Goal: Transaction & Acquisition: Purchase product/service

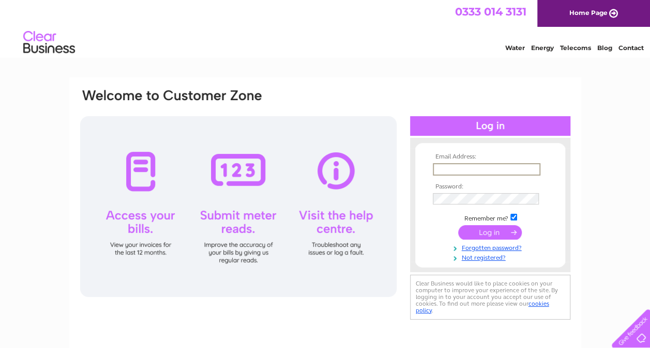
click at [443, 166] on input "text" at bounding box center [487, 169] width 108 height 12
type input "[PERSON_NAME][EMAIL_ADDRESS][PERSON_NAME][DOMAIN_NAME]"
click at [458, 226] on input "submit" at bounding box center [490, 233] width 64 height 14
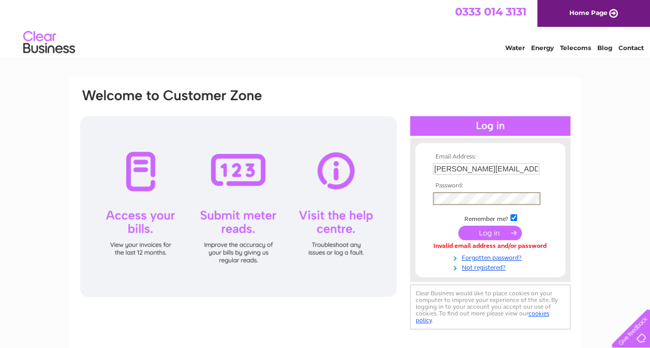
click at [458, 226] on input "submit" at bounding box center [490, 233] width 64 height 14
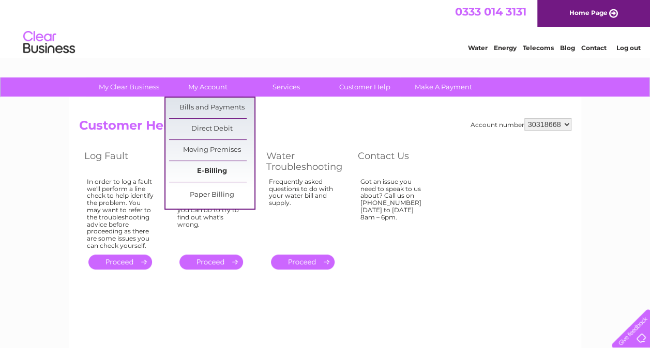
click at [209, 177] on link "E-Billing" at bounding box center [211, 171] width 85 height 21
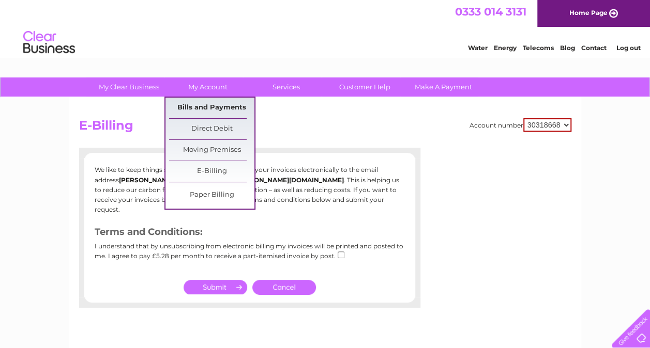
click at [196, 100] on link "Bills and Payments" at bounding box center [211, 108] width 85 height 21
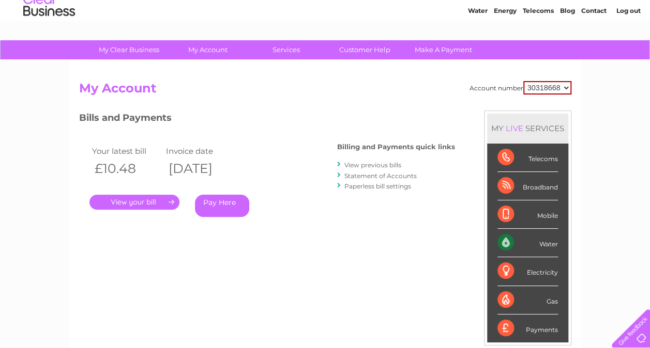
scroll to position [52, 0]
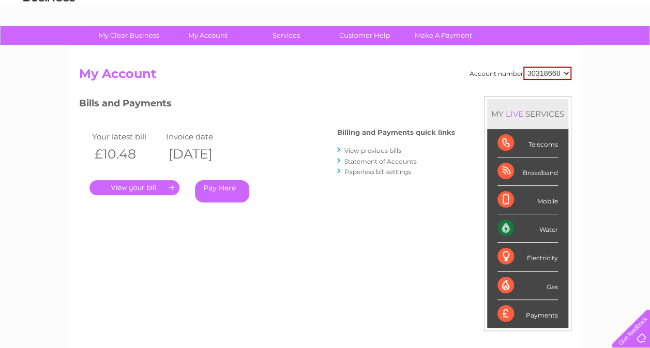
click at [135, 186] on link "." at bounding box center [134, 187] width 90 height 15
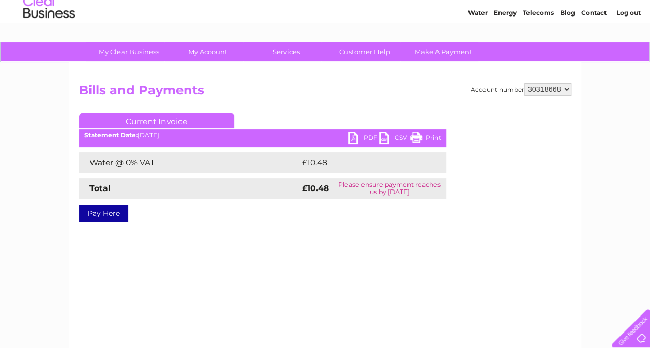
scroll to position [52, 0]
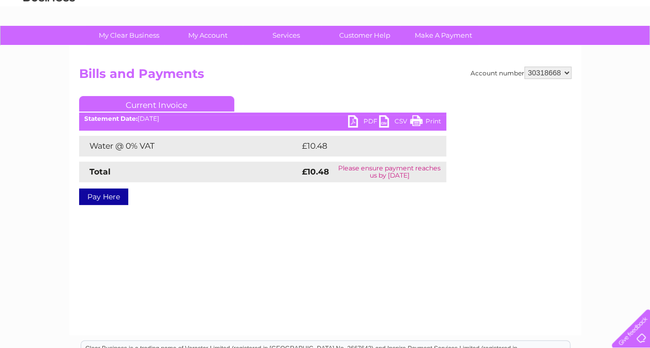
click at [360, 118] on link "PDF" at bounding box center [363, 122] width 31 height 15
click at [130, 102] on link "Current Invoice" at bounding box center [156, 104] width 155 height 16
click at [142, 104] on link "Current Invoice" at bounding box center [156, 104] width 155 height 16
click at [114, 194] on link "Pay Here" at bounding box center [103, 197] width 49 height 17
